Goal: Task Accomplishment & Management: Manage account settings

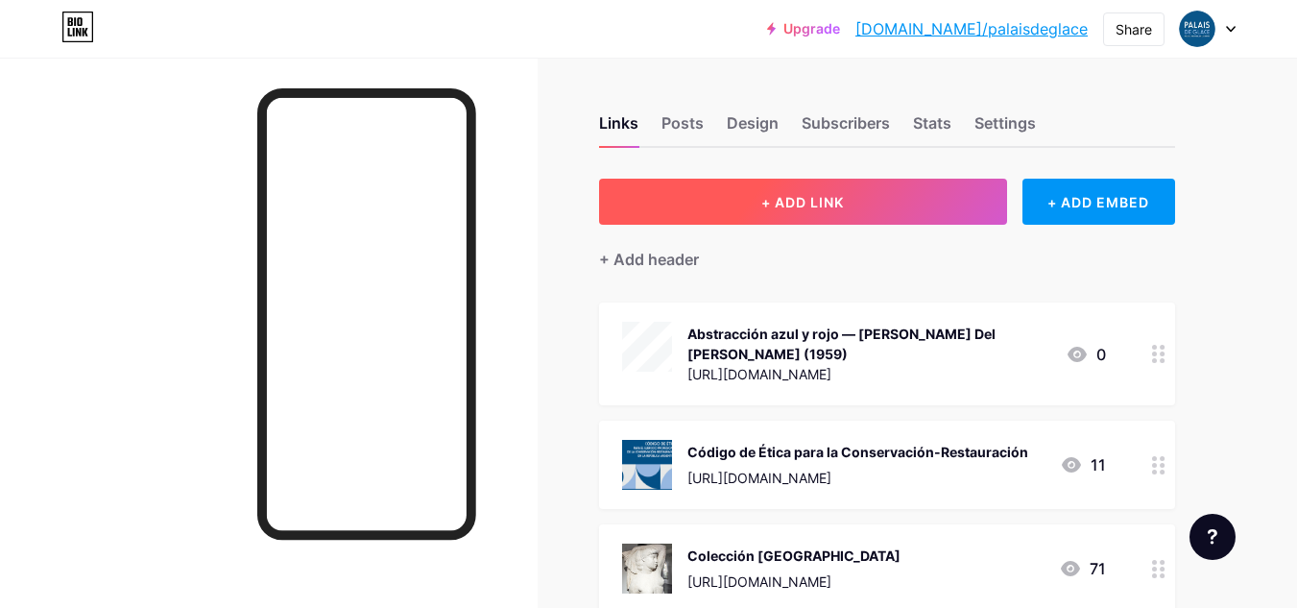
click at [803, 206] on span "+ ADD LINK" at bounding box center [802, 202] width 83 height 16
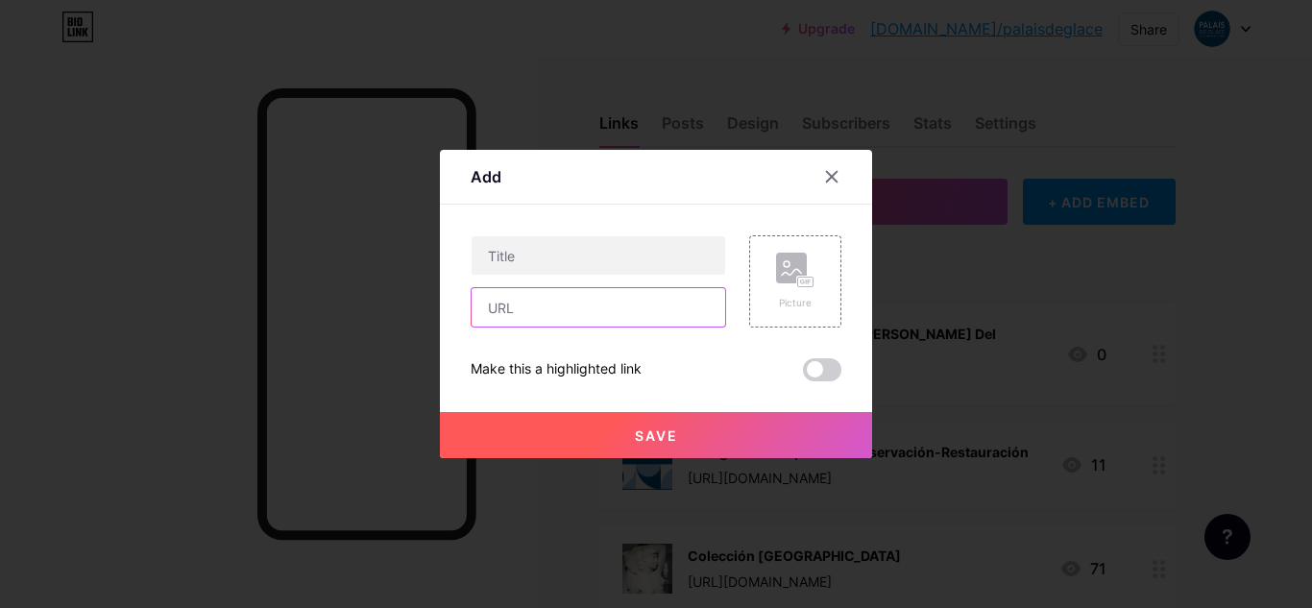
click at [586, 305] on input "text" at bounding box center [597, 307] width 253 height 38
paste input "[URL][DOMAIN_NAME]"
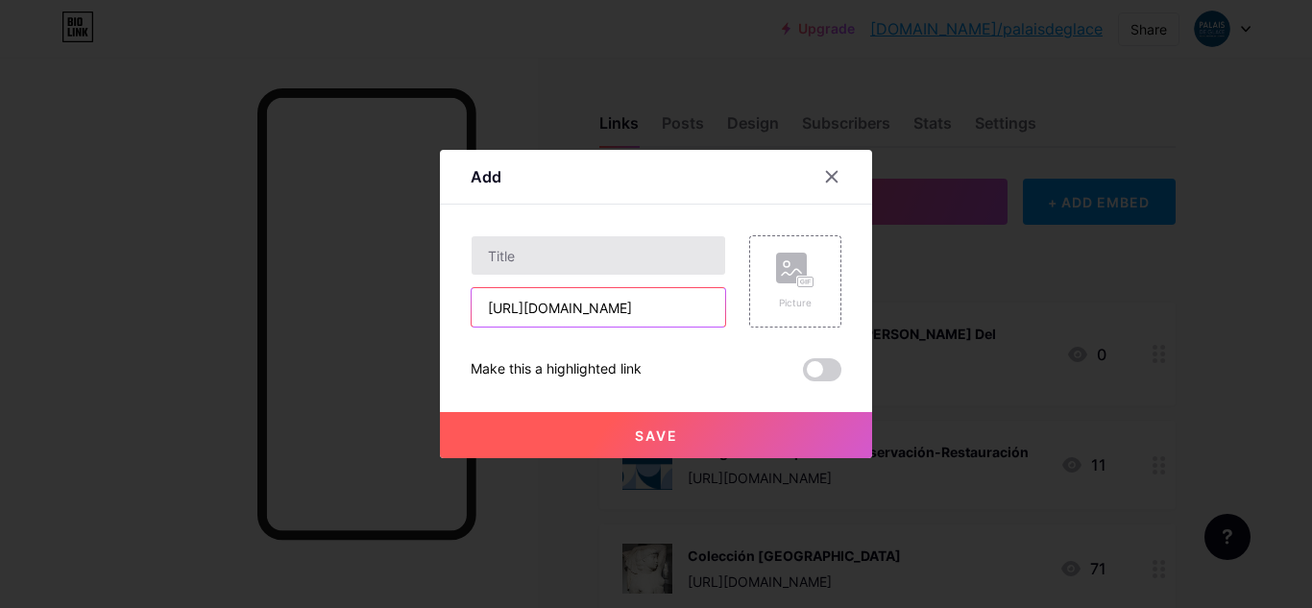
type input "[URL][DOMAIN_NAME]"
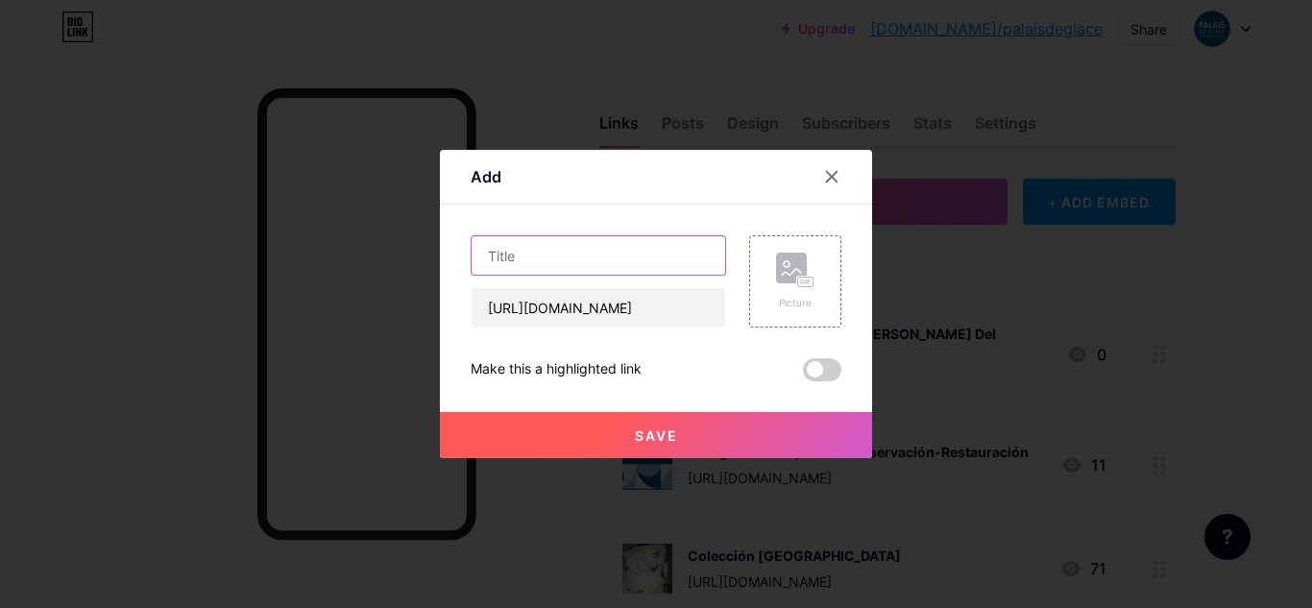
scroll to position [0, 0]
click at [570, 257] on input "text" at bounding box center [597, 255] width 253 height 38
type input "La salsera - [PERSON_NAME] (1992)"
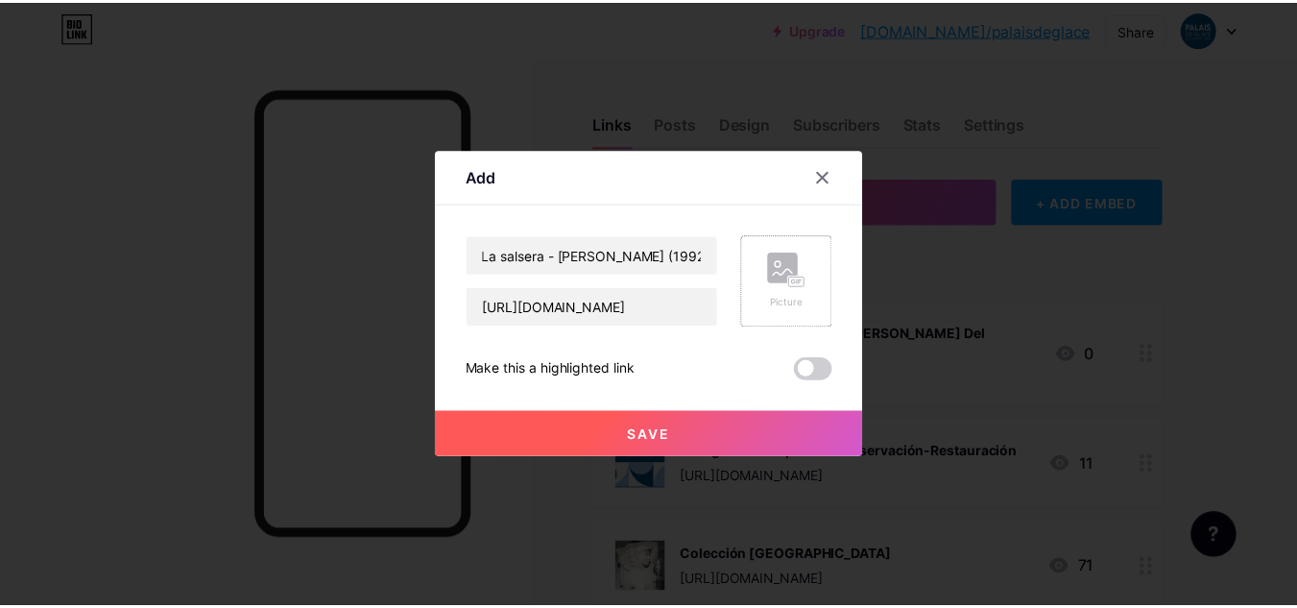
scroll to position [0, 0]
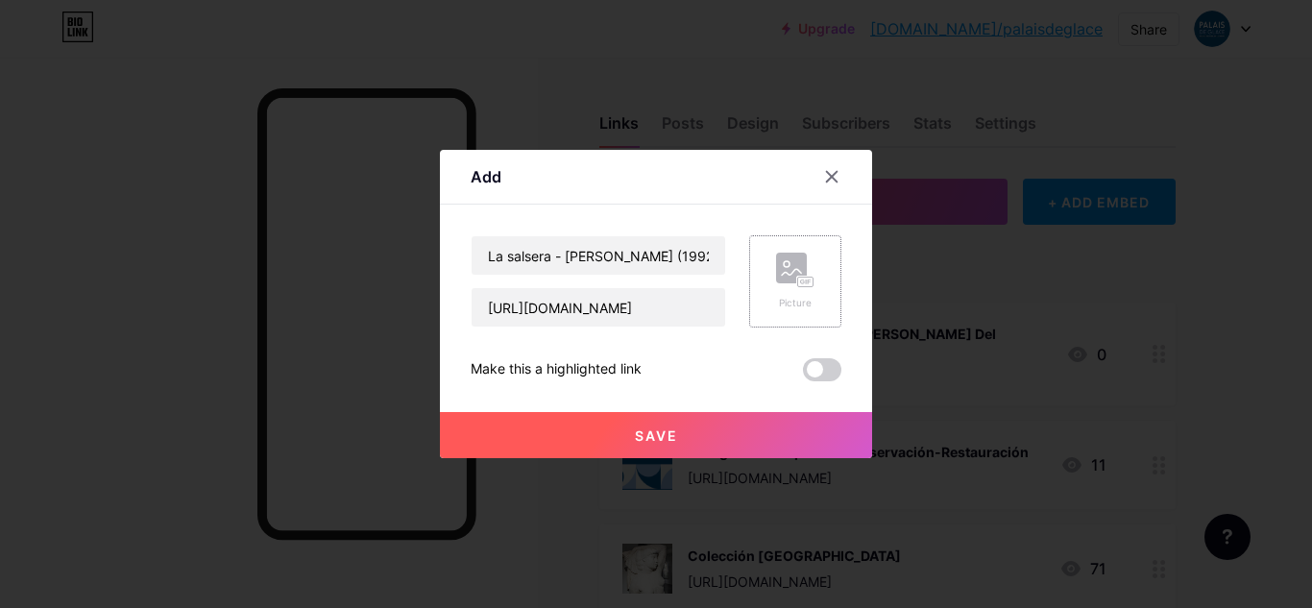
click at [776, 269] on rect at bounding box center [791, 268] width 31 height 31
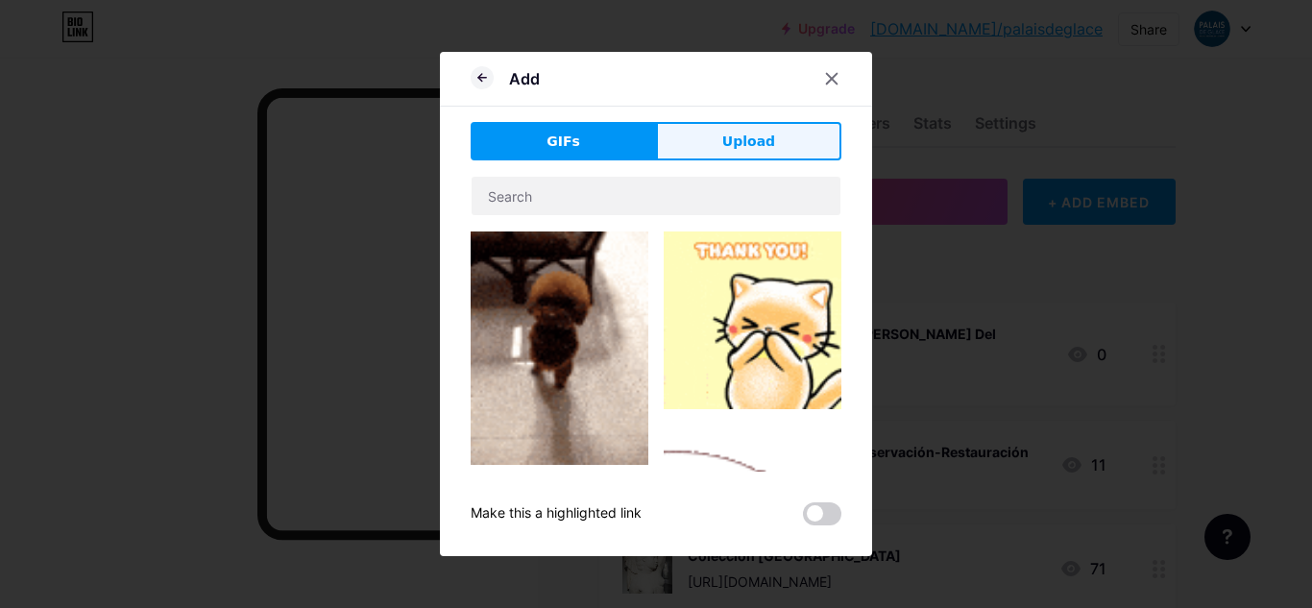
click at [796, 140] on button "Upload" at bounding box center [748, 141] width 185 height 38
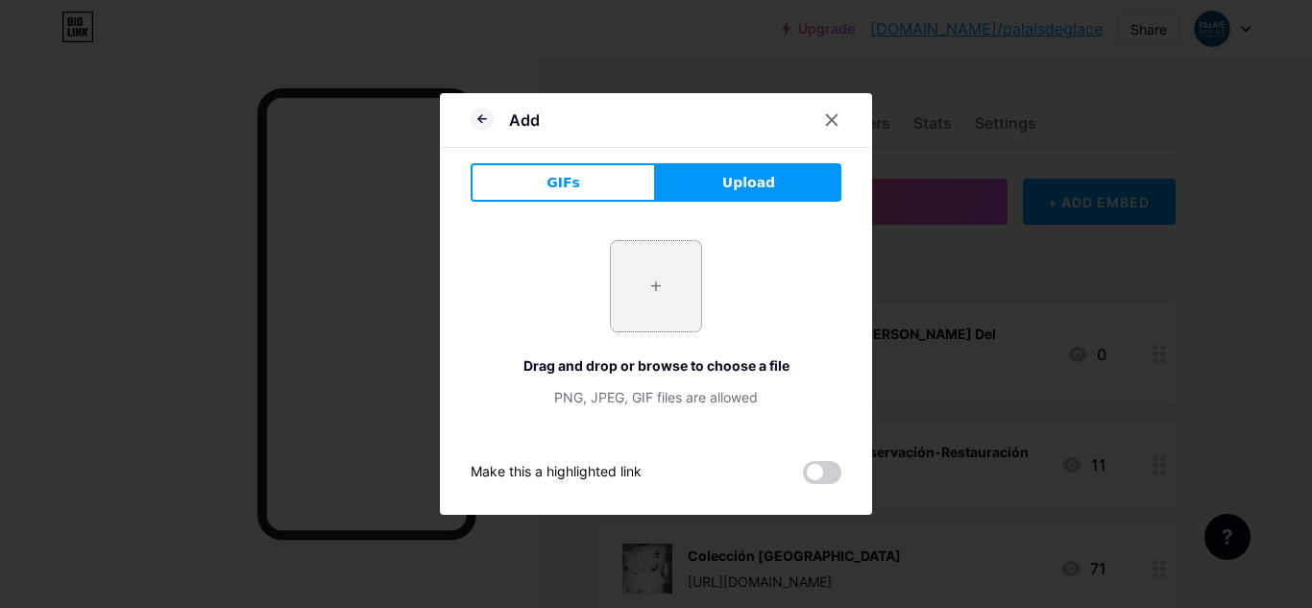
click at [636, 275] on input "file" at bounding box center [656, 286] width 90 height 90
type input "C:\fakepath\la_salsera_-_lestido_adriana.jpg"
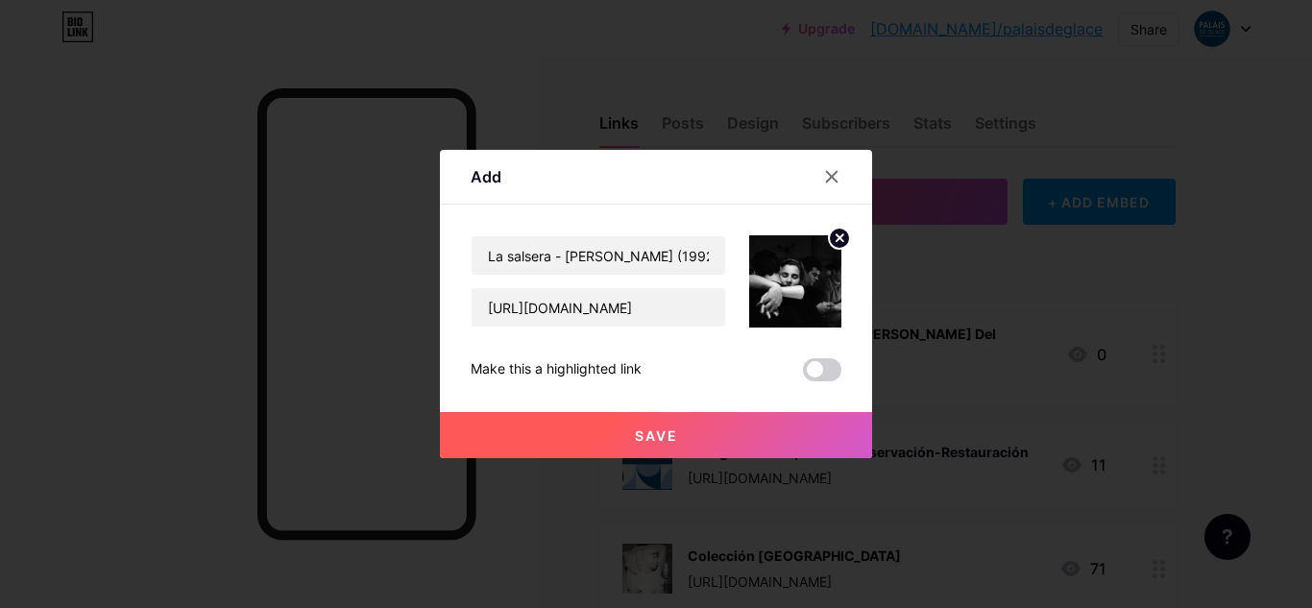
click at [645, 433] on span "Save" at bounding box center [656, 435] width 43 height 16
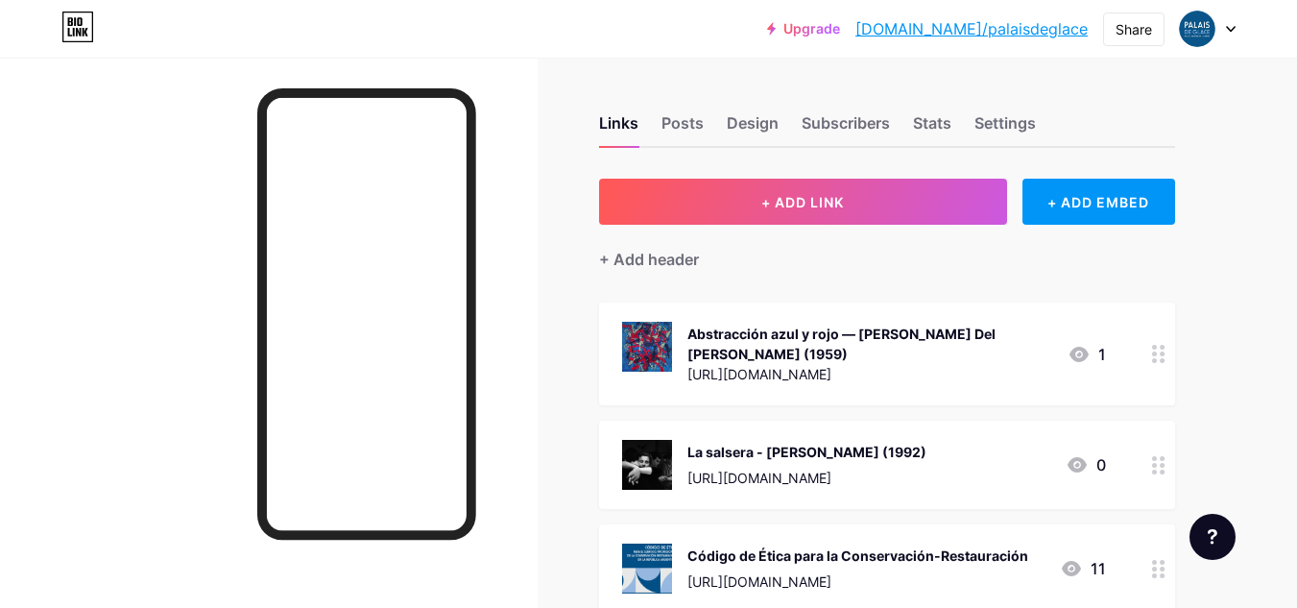
click at [636, 446] on img at bounding box center [647, 465] width 50 height 50
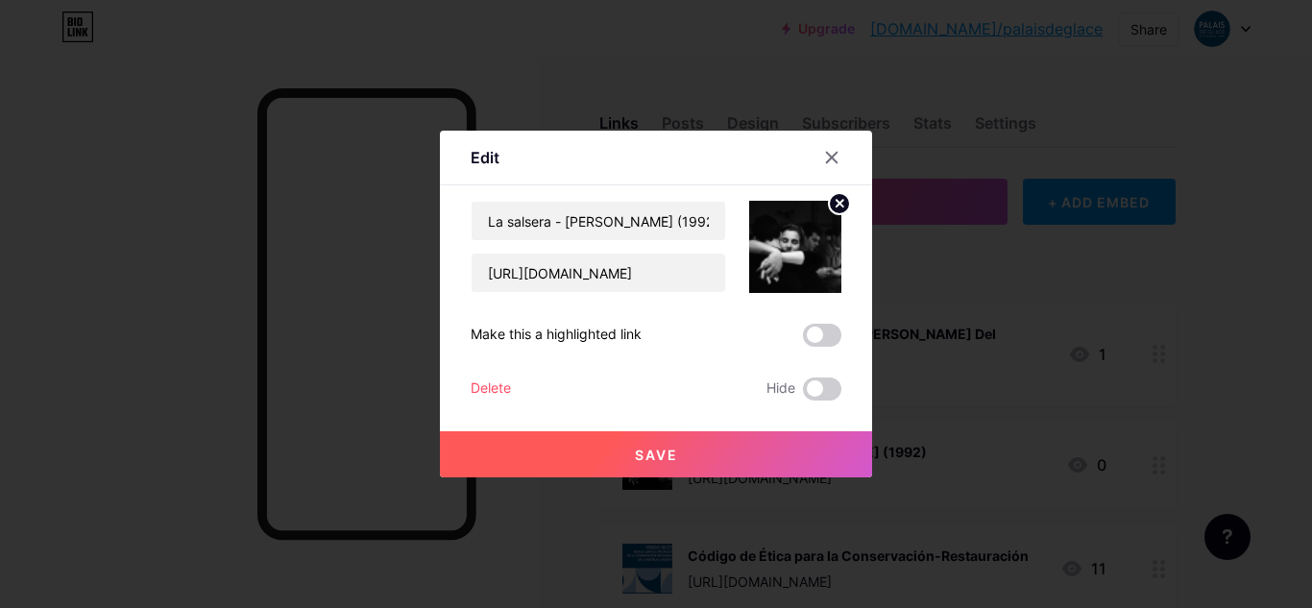
click at [662, 459] on span "Save" at bounding box center [656, 454] width 43 height 16
click at [831, 166] on div at bounding box center [831, 157] width 35 height 35
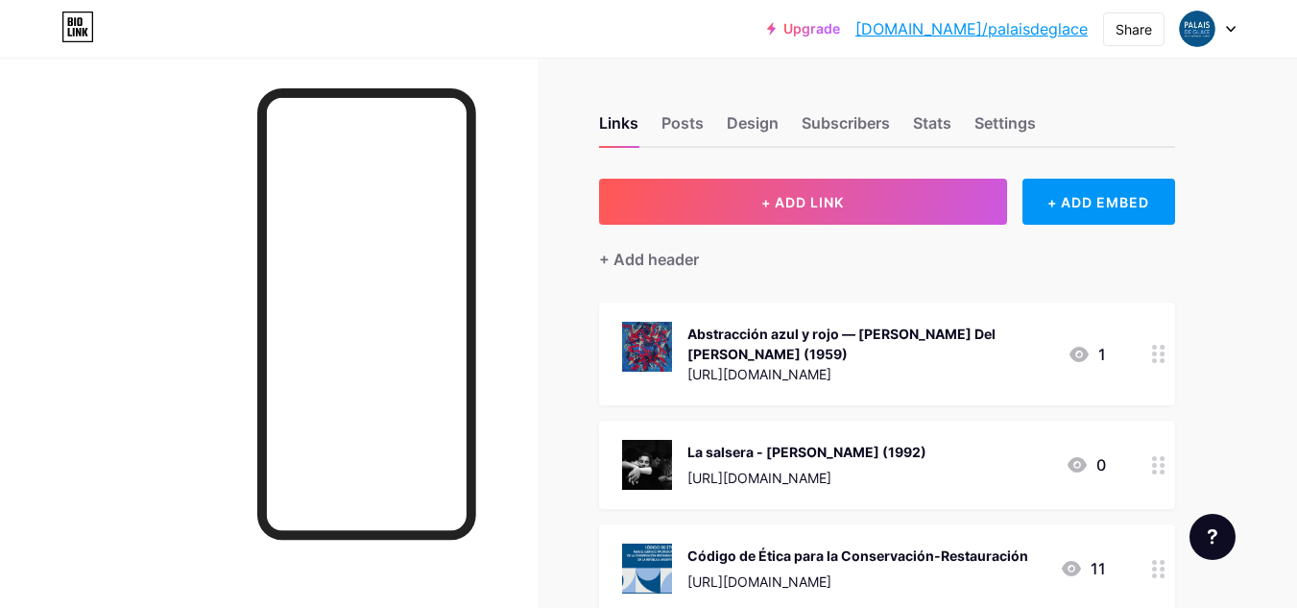
click at [851, 364] on div "[URL][DOMAIN_NAME]" at bounding box center [869, 374] width 365 height 20
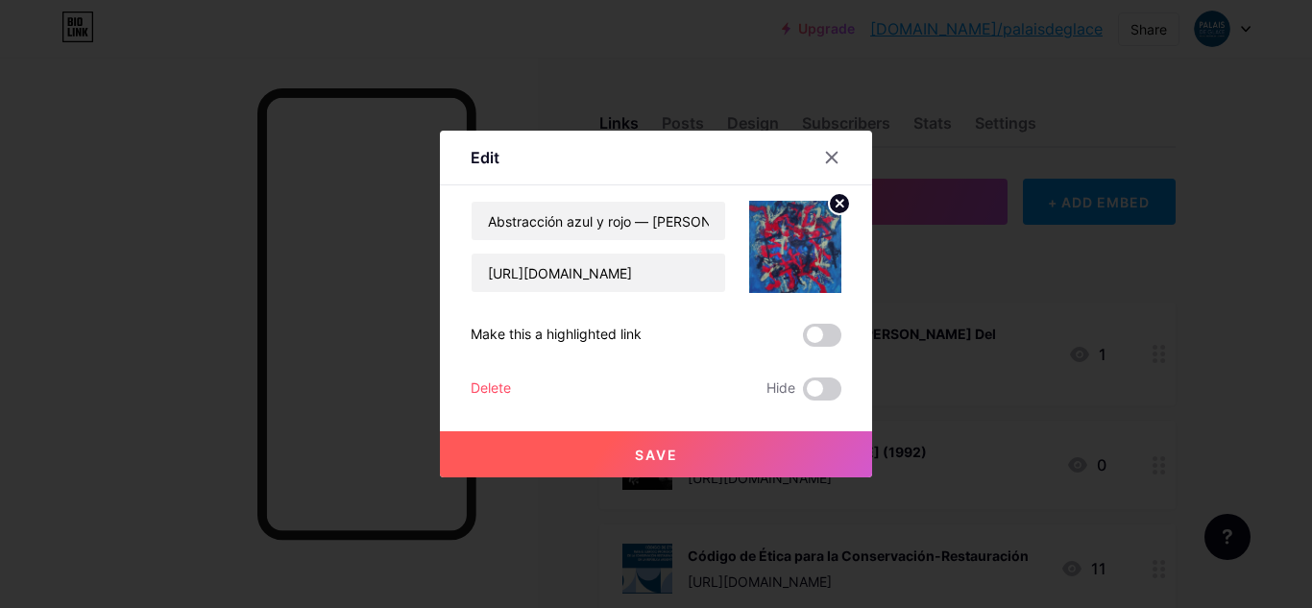
click at [488, 389] on div "Delete" at bounding box center [490, 388] width 40 height 23
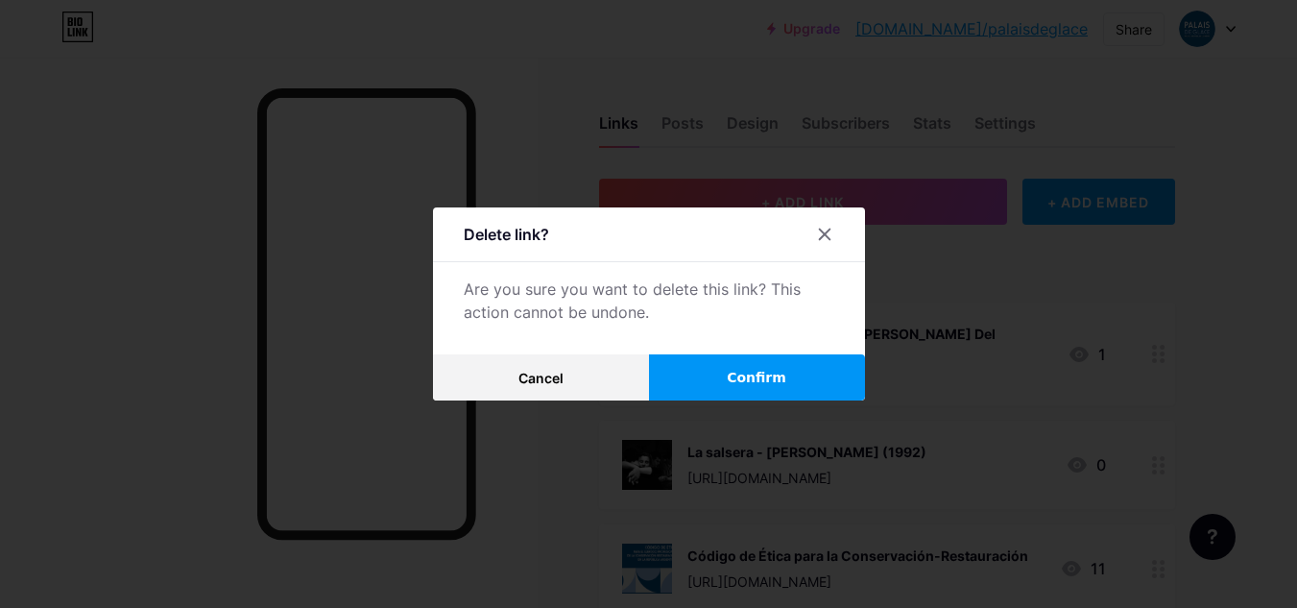
click at [736, 376] on button "Confirm" at bounding box center [757, 377] width 216 height 46
